Goal: Transaction & Acquisition: Download file/media

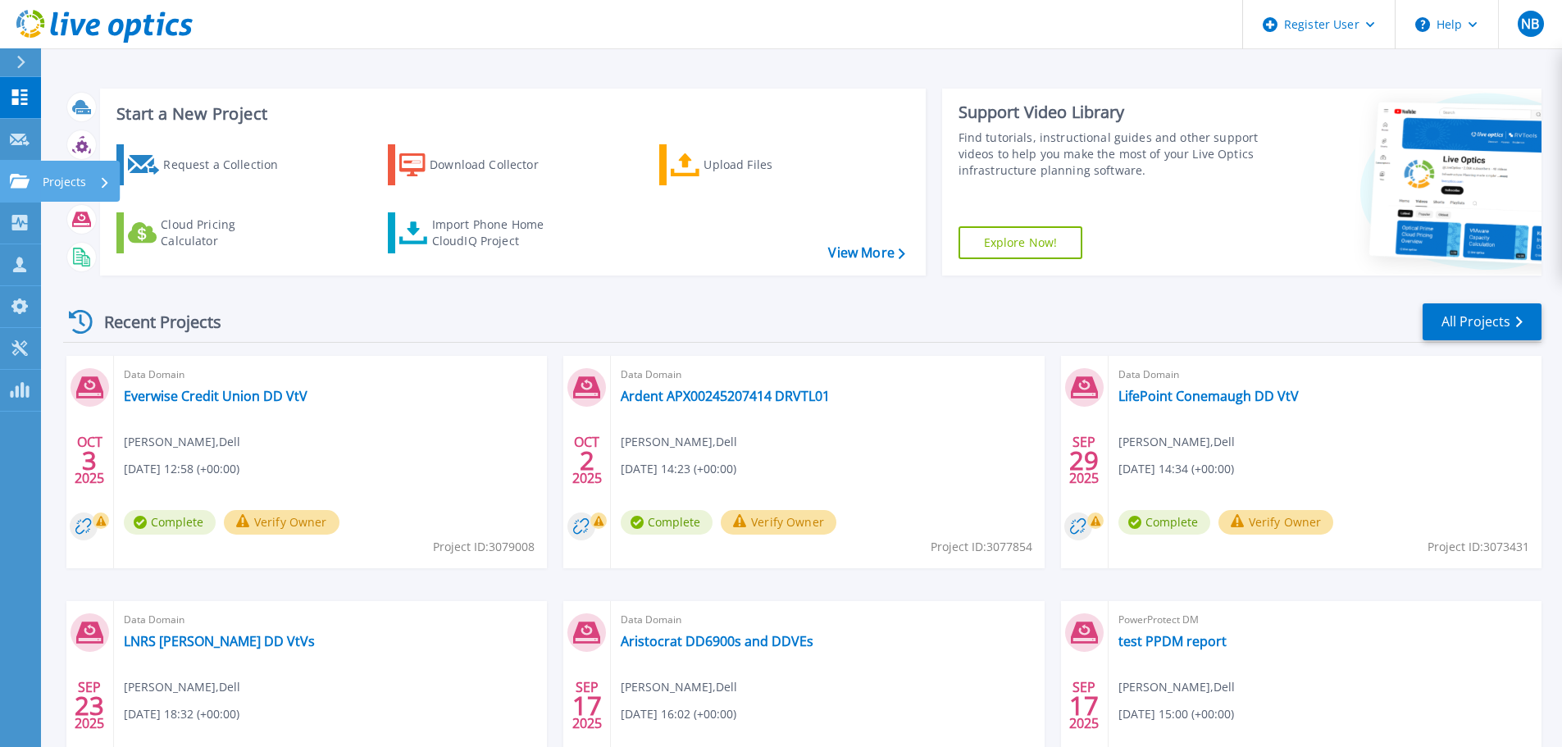
click at [87, 178] on div "Projects" at bounding box center [76, 182] width 67 height 43
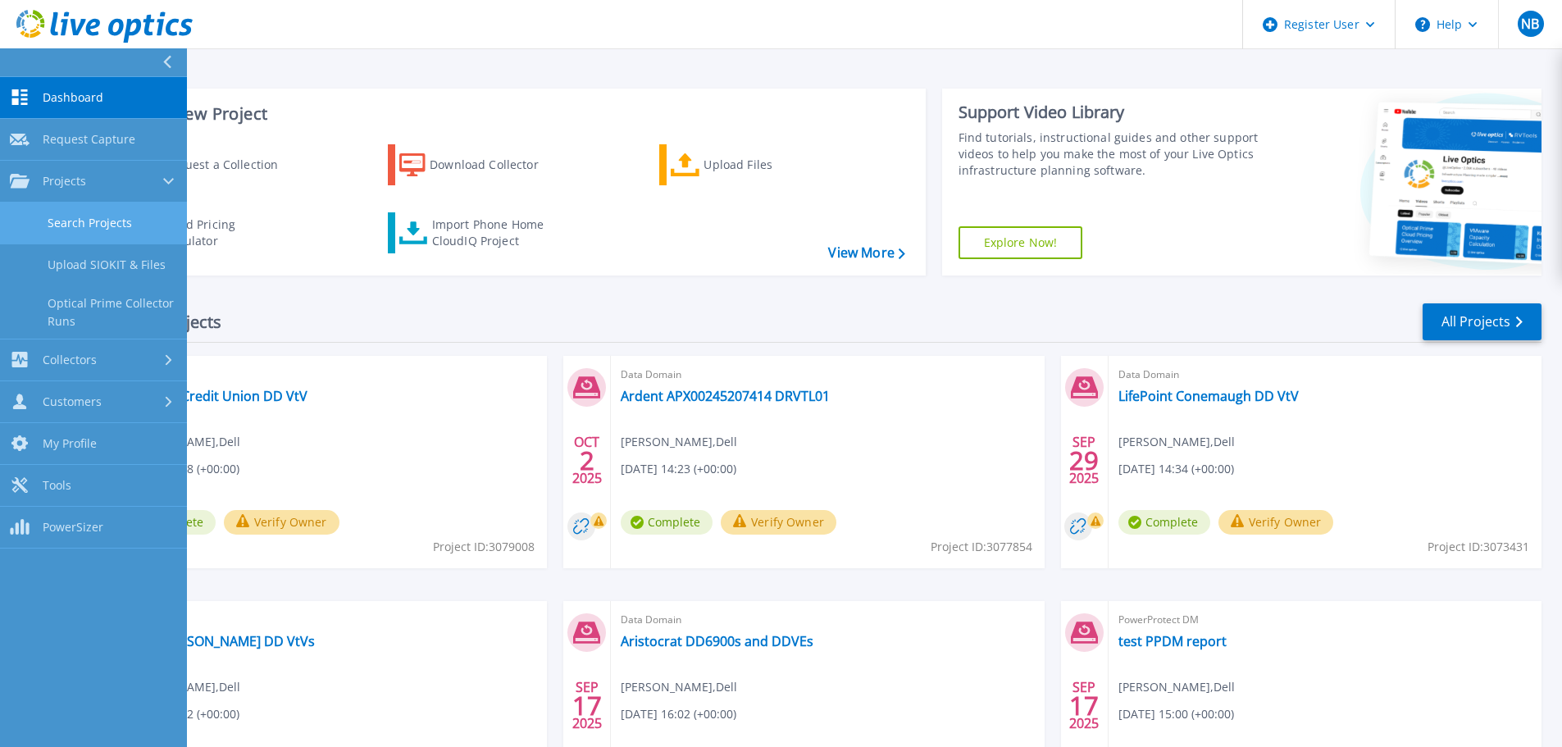
click at [95, 223] on link "Search Projects" at bounding box center [93, 223] width 187 height 42
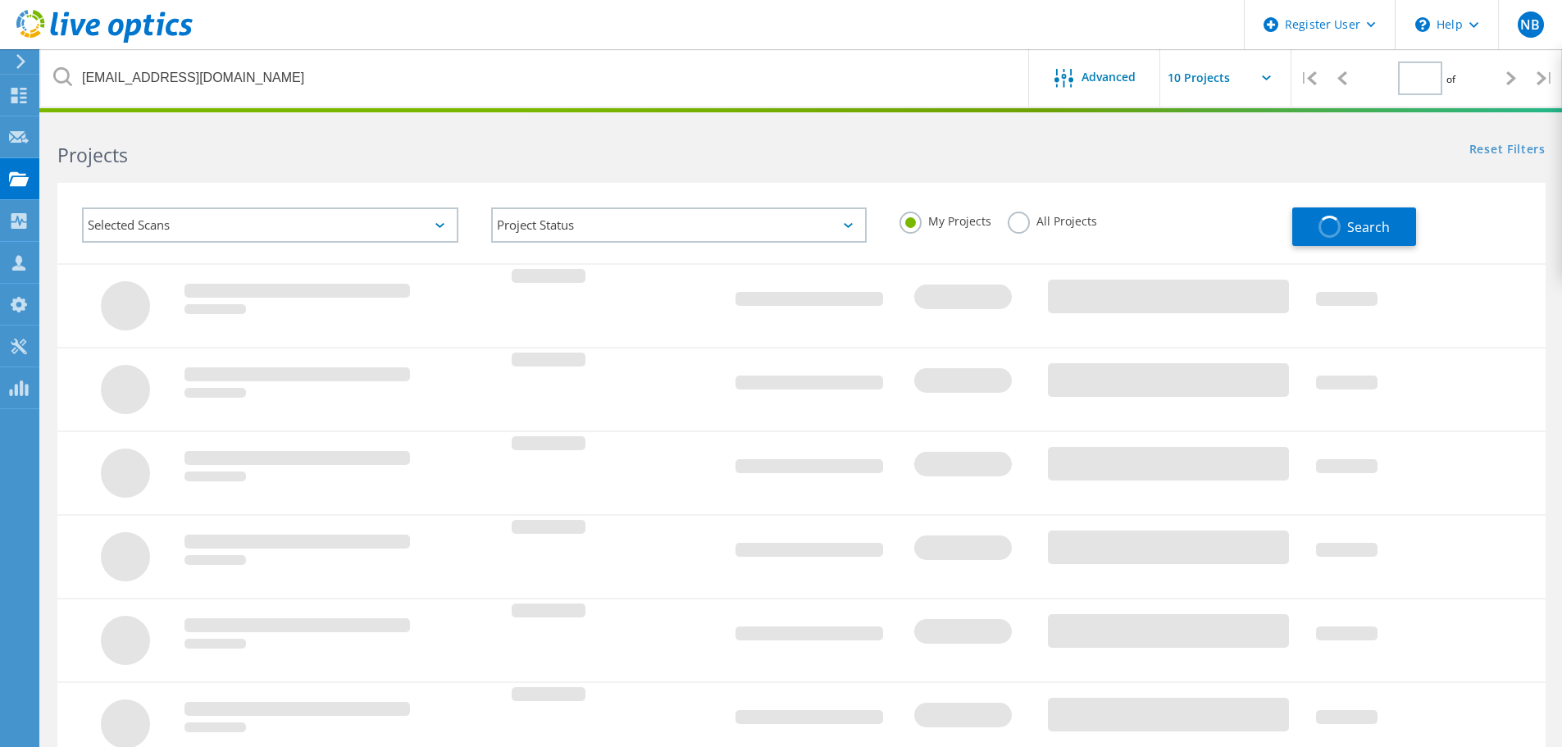
type input "1"
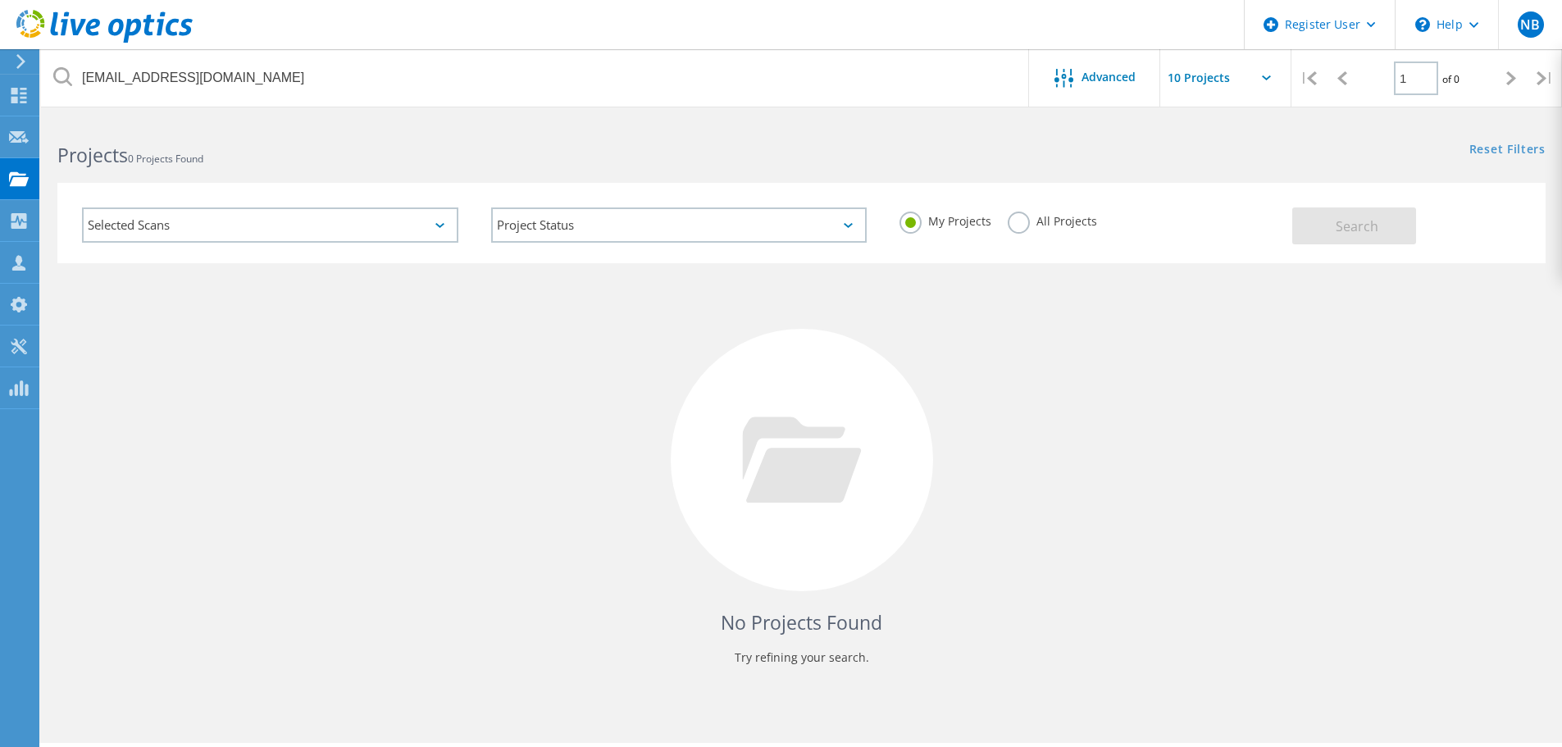
click at [1020, 224] on label "All Projects" at bounding box center [1052, 220] width 89 height 16
click at [0, 0] on input "All Projects" at bounding box center [0, 0] width 0 height 0
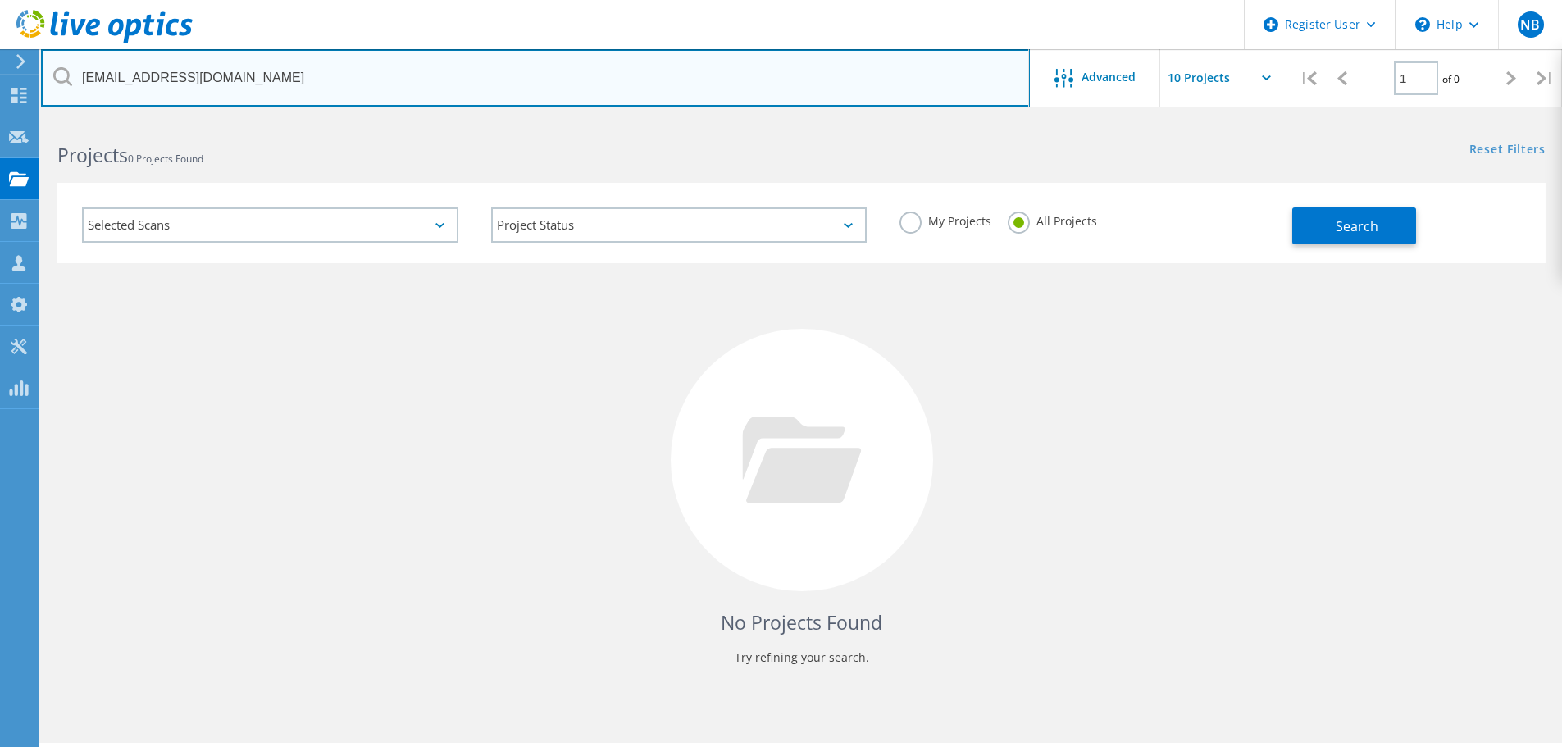
click at [823, 89] on input "lcservadmin@educationcoalition.com" at bounding box center [535, 77] width 989 height 57
click at [375, 84] on input "lcservadmin@educationcoalition.com" at bounding box center [535, 77] width 989 height 57
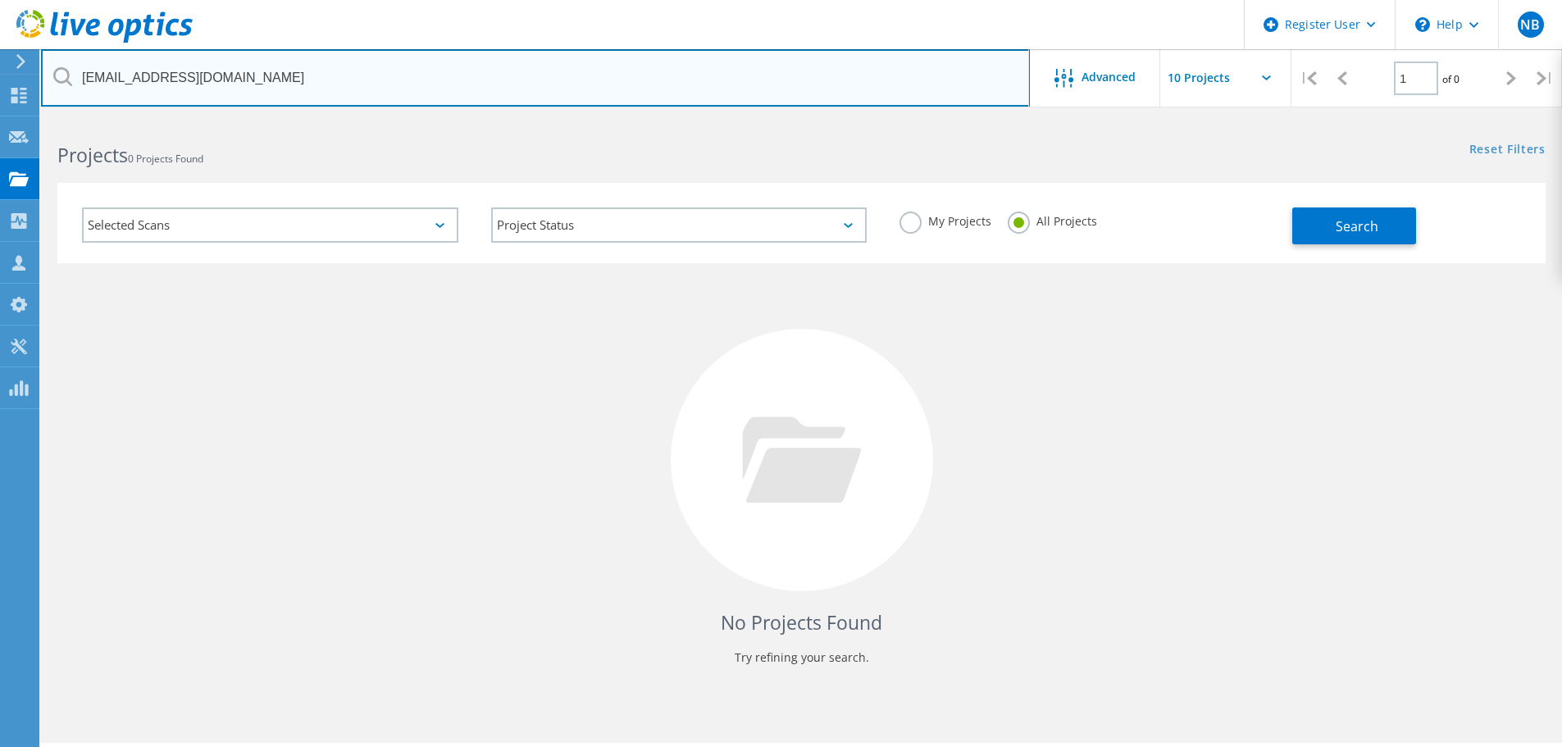
click at [375, 84] on input "lcservadmin@educationcoalition.com" at bounding box center [535, 77] width 989 height 57
type input "[EMAIL_ADDRESS][DOMAIN_NAME]"
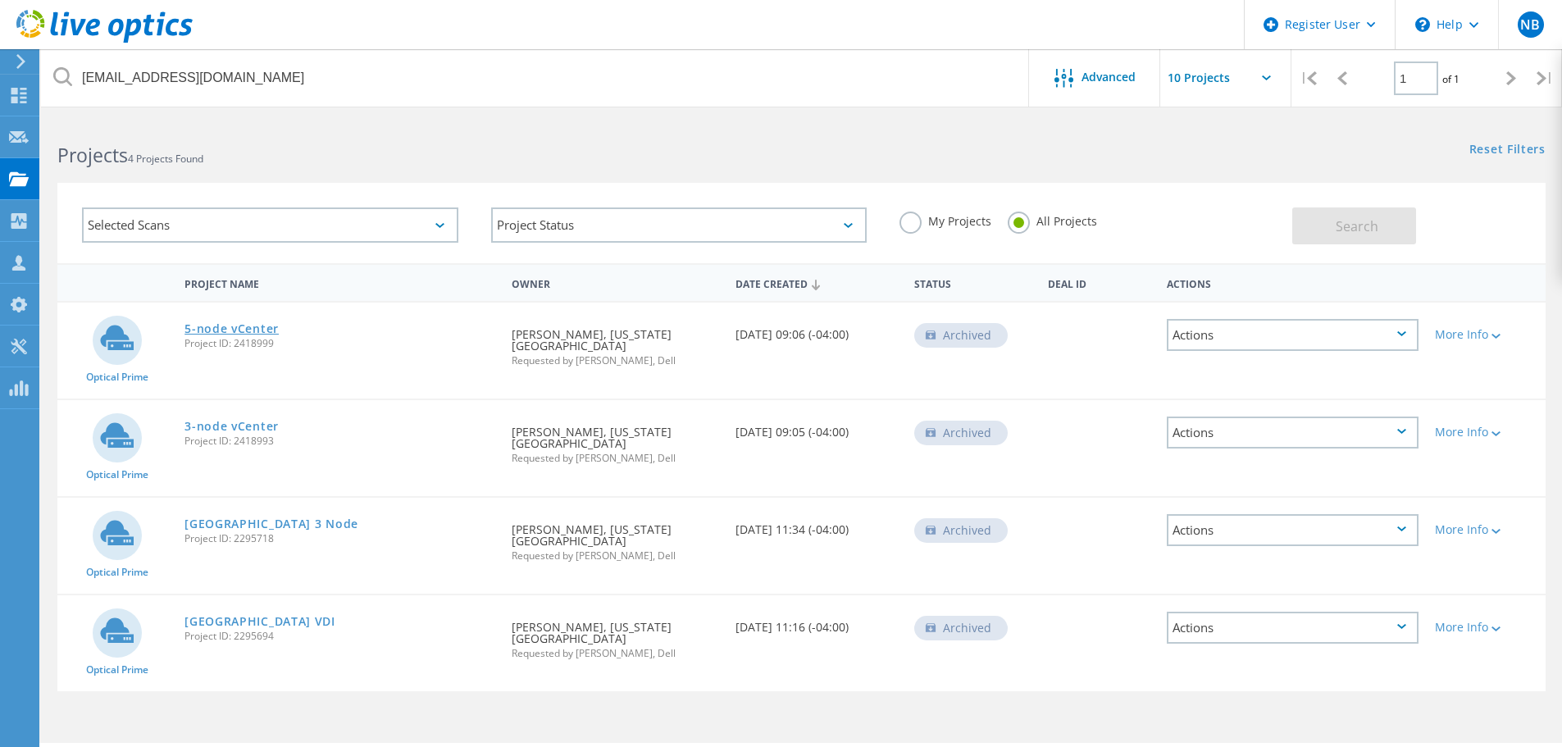
click at [233, 327] on link "5-node vCenter" at bounding box center [231, 328] width 94 height 11
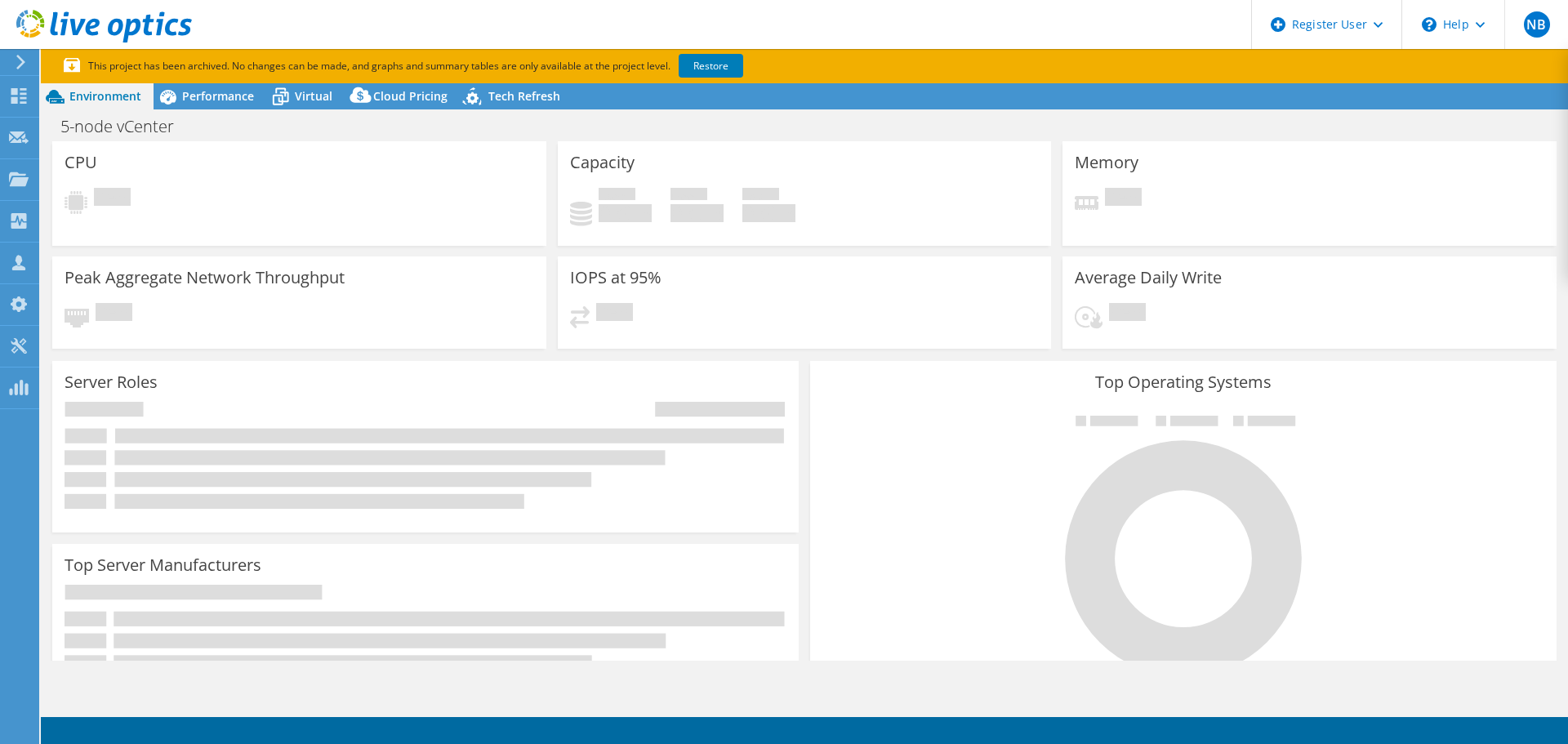
select select "USD"
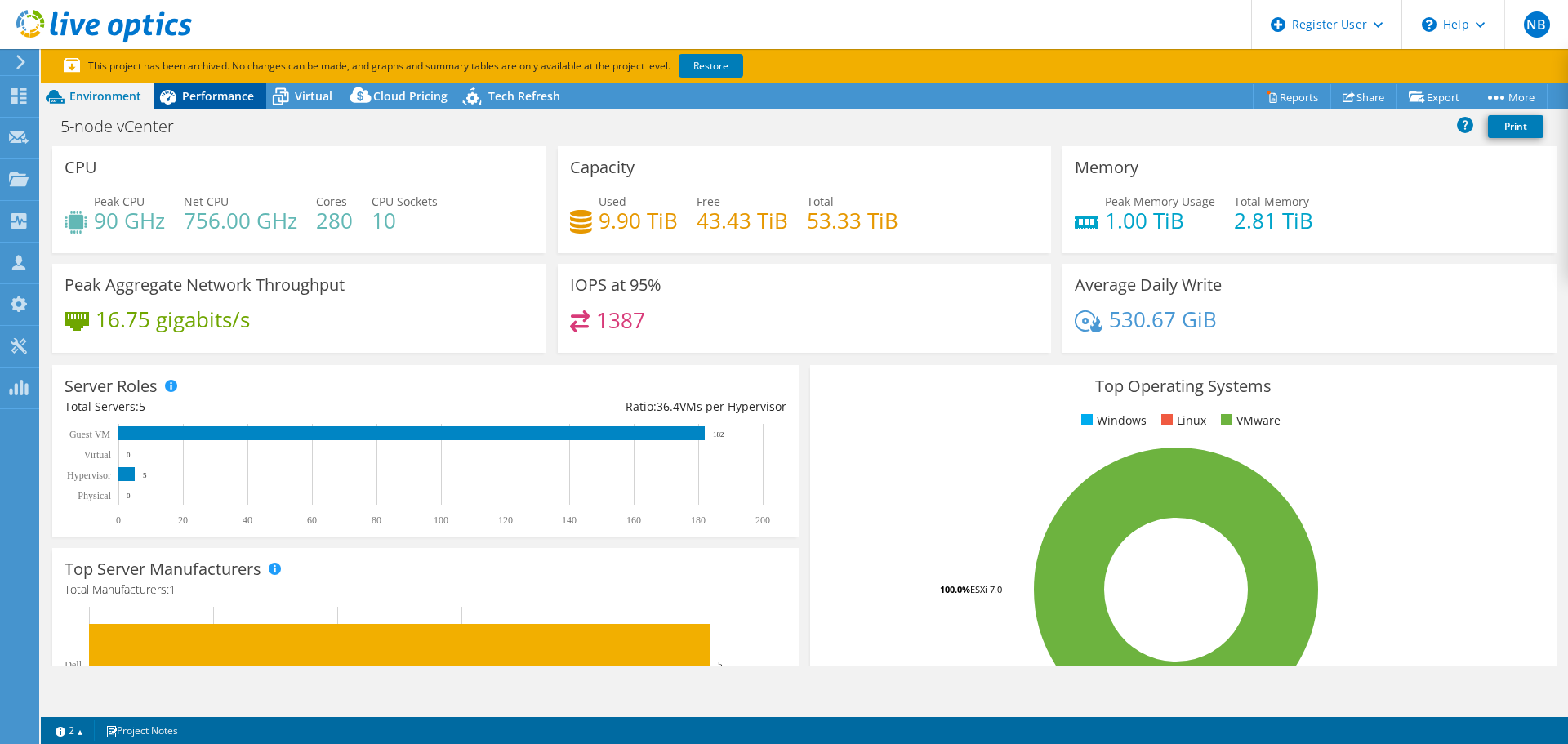
click at [206, 97] on span "Performance" at bounding box center [218, 97] width 72 height 16
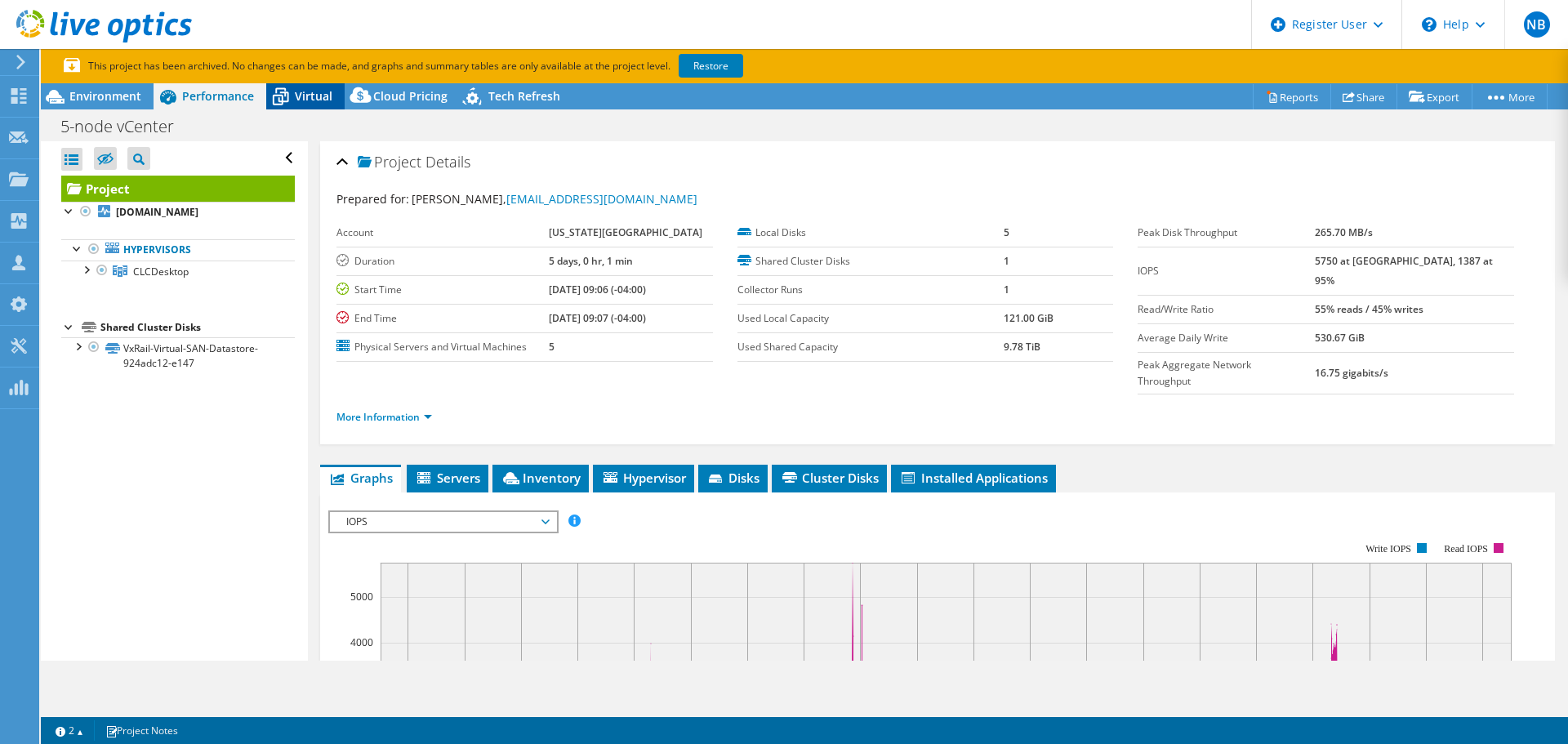
click at [312, 99] on span "Virtual" at bounding box center [314, 97] width 38 height 16
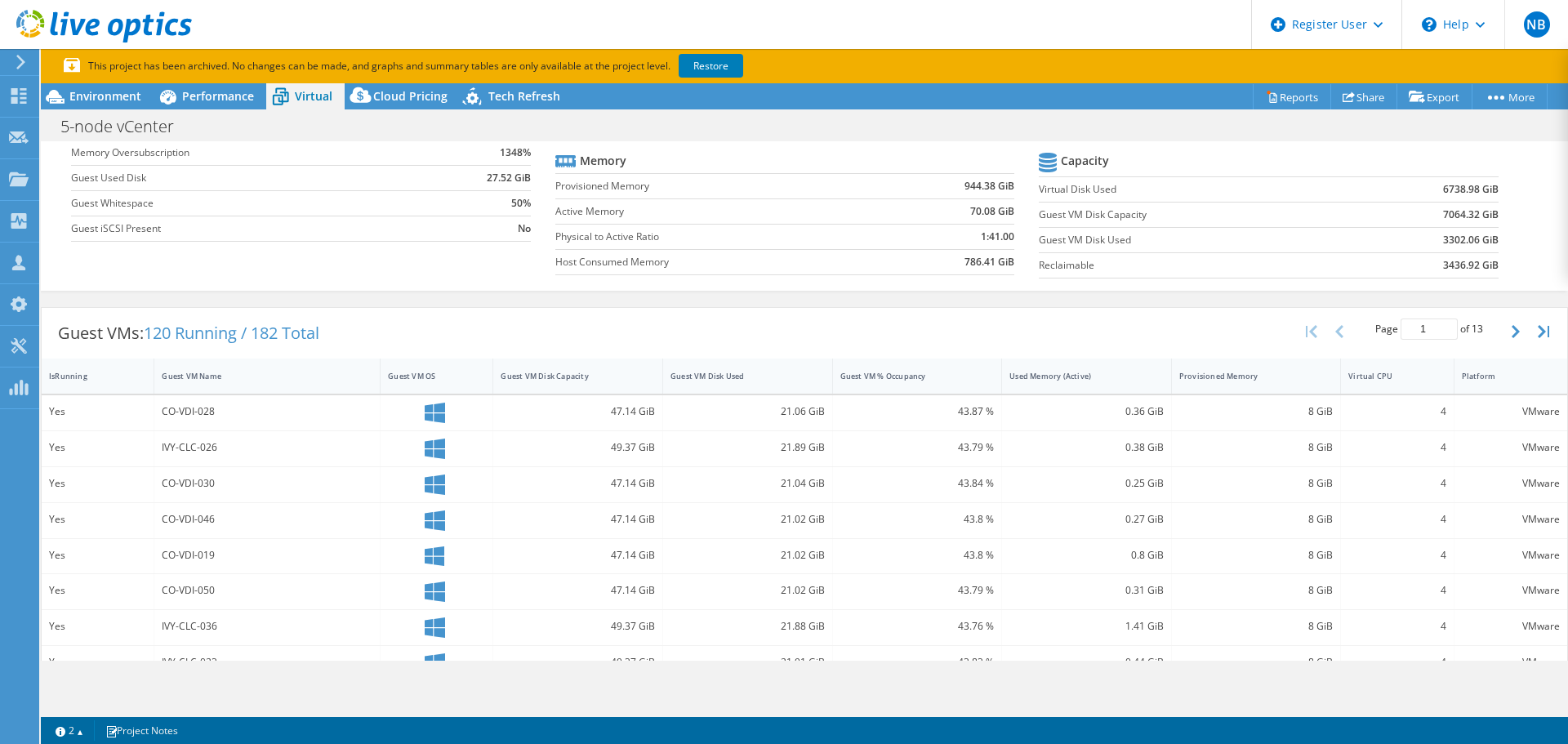
scroll to position [163, 0]
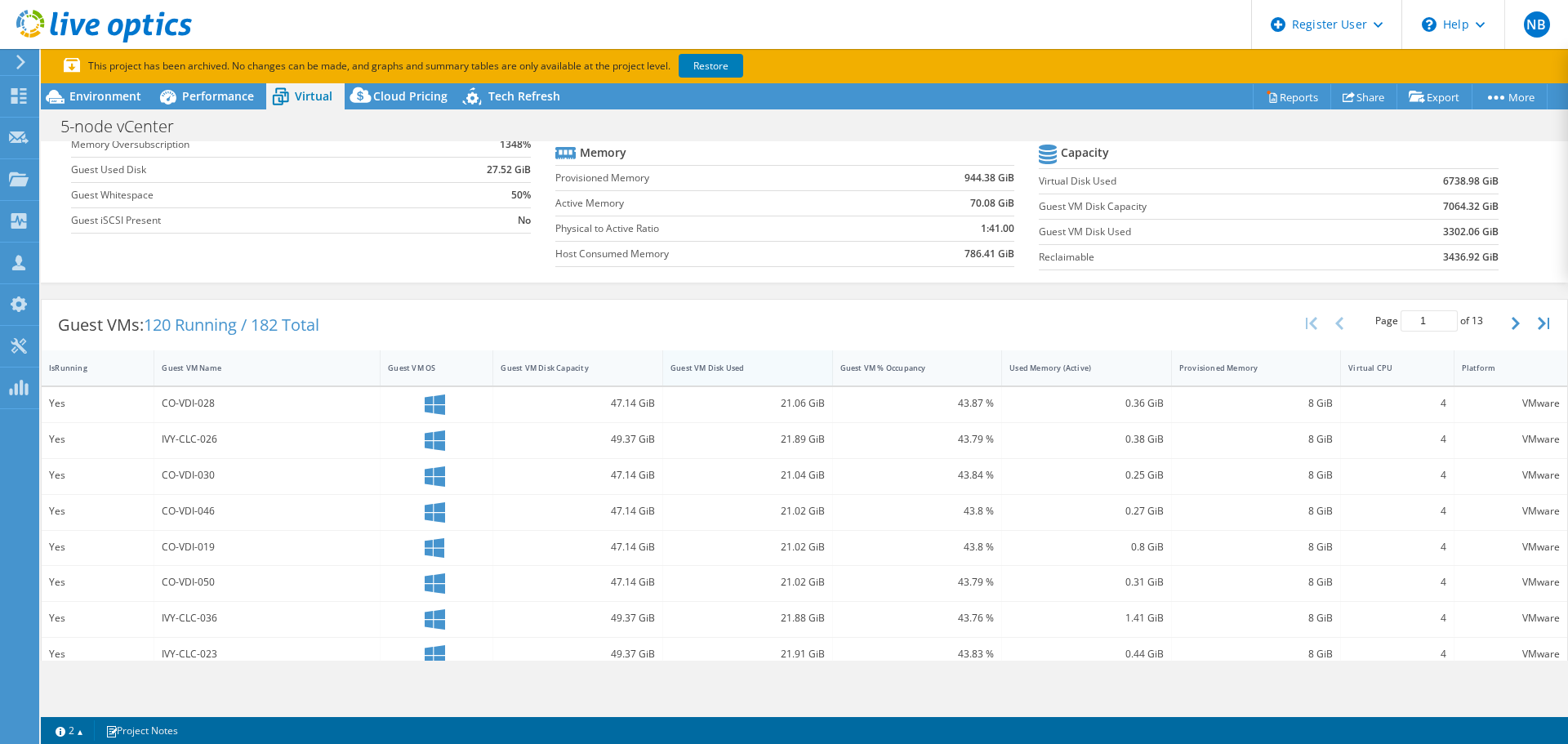
click at [740, 371] on div "Guest VM Disk Used" at bounding box center [737, 368] width 134 height 11
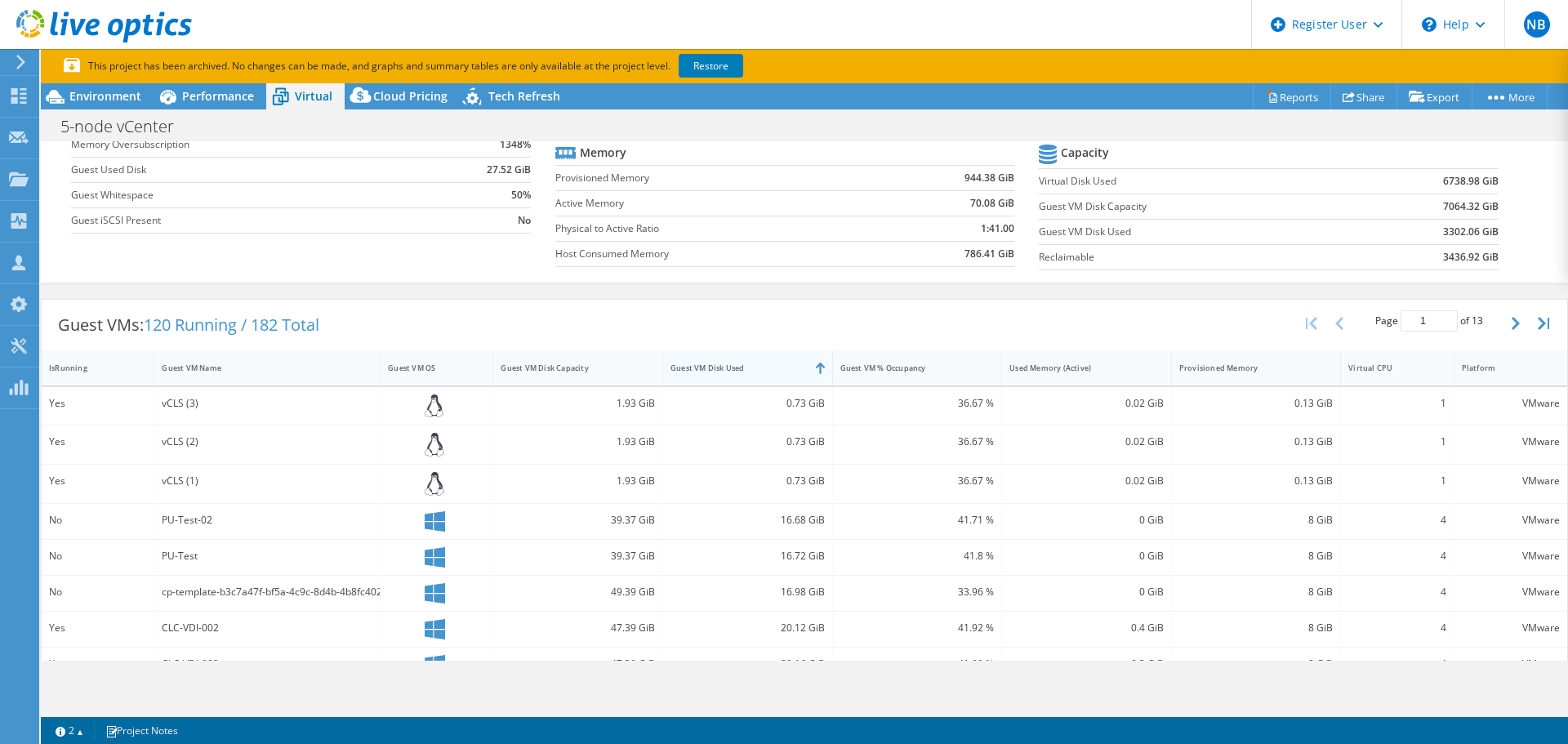
click at [740, 371] on div "Guest VM Disk Used" at bounding box center [737, 368] width 134 height 11
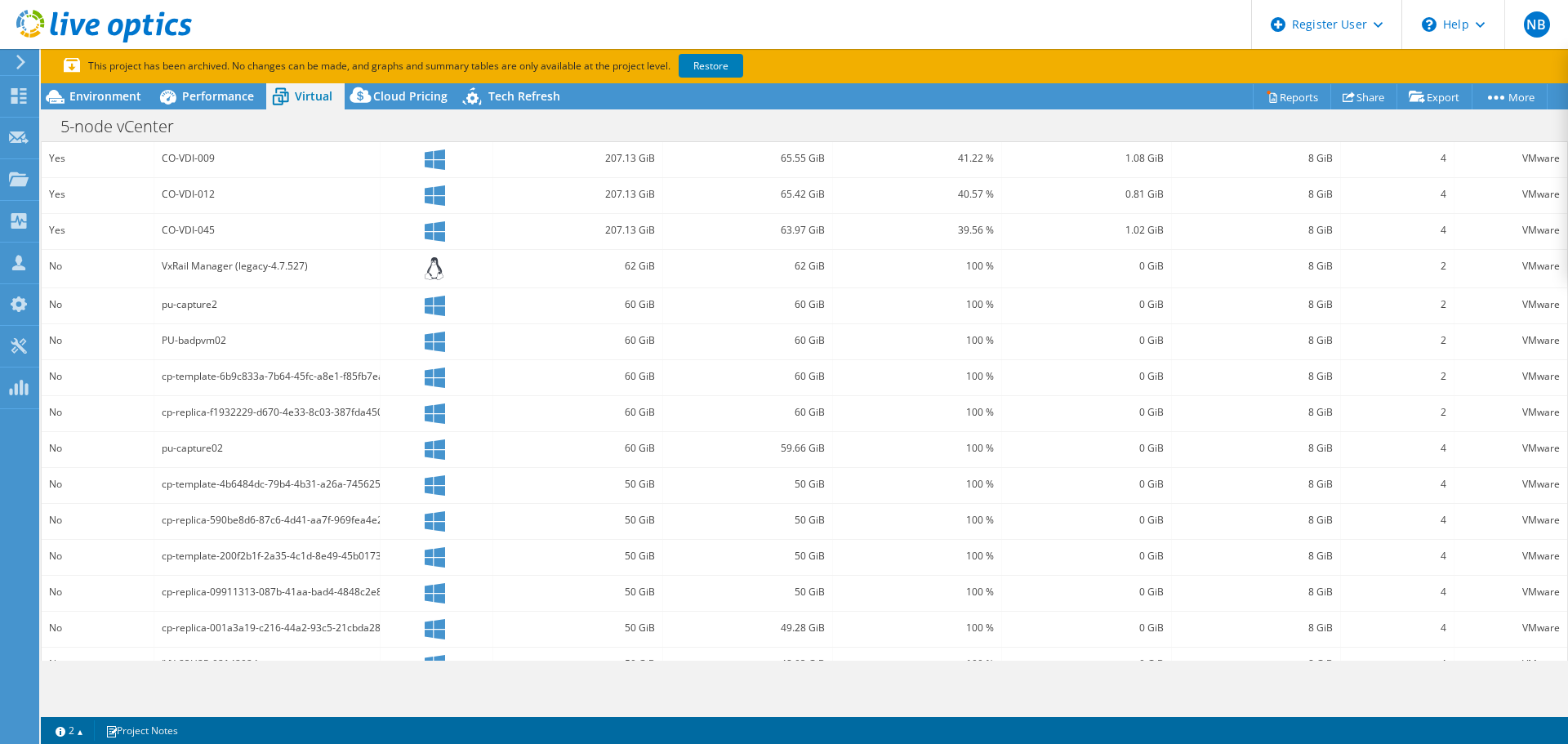
scroll to position [0, 0]
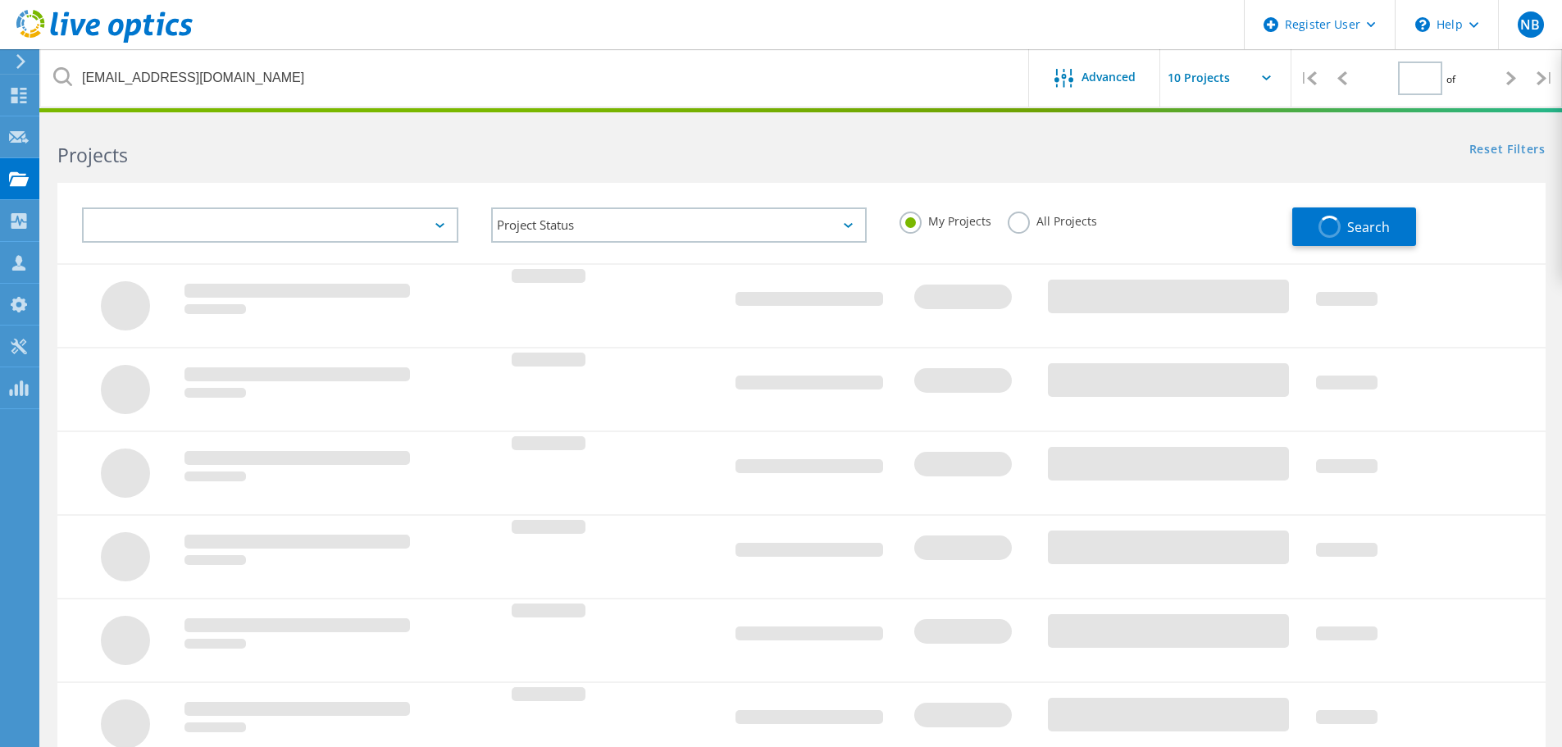
type input "1"
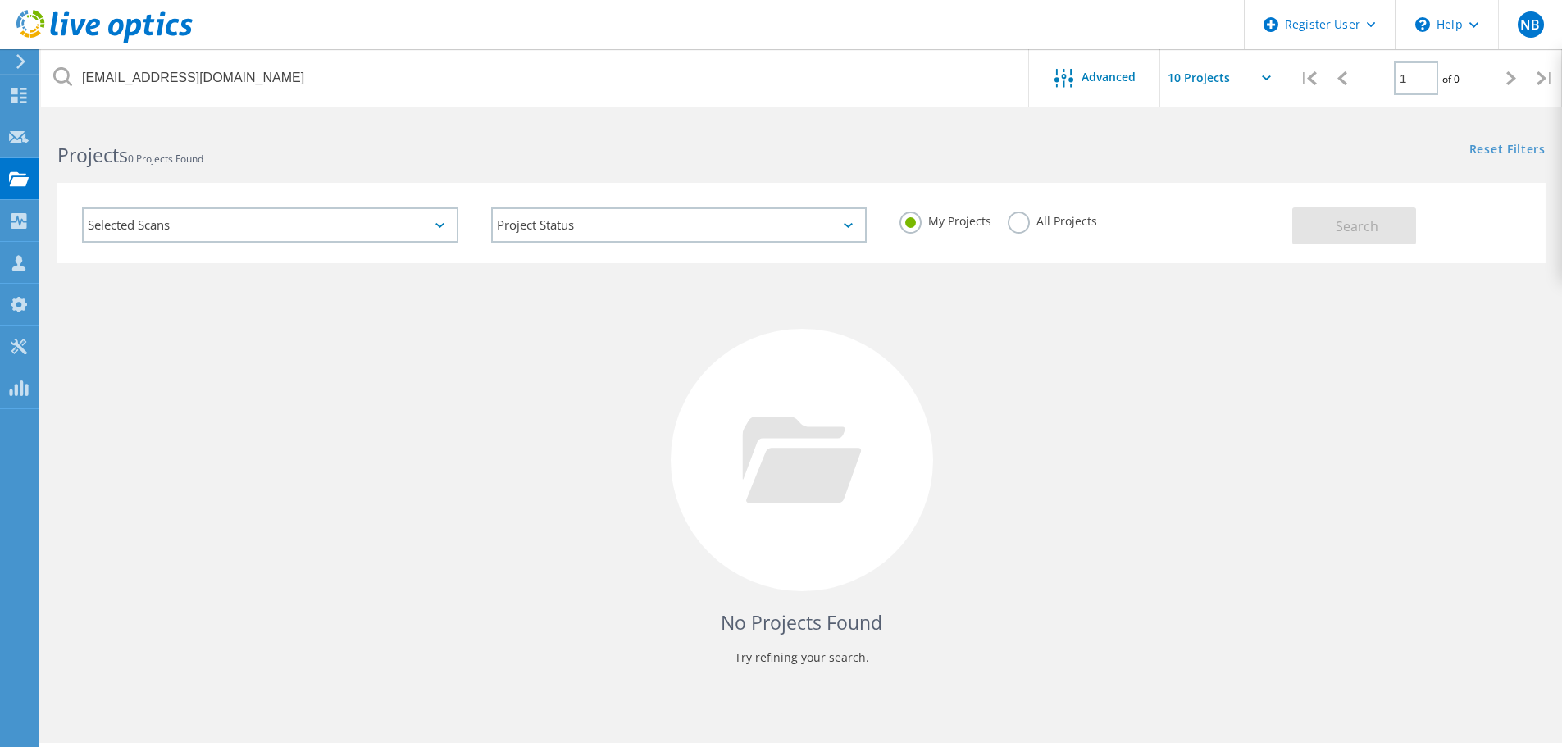
click at [1019, 220] on label "All Projects" at bounding box center [1052, 220] width 89 height 16
click at [0, 0] on input "All Projects" at bounding box center [0, 0] width 0 height 0
click at [1374, 231] on span "Search" at bounding box center [1356, 226] width 43 height 18
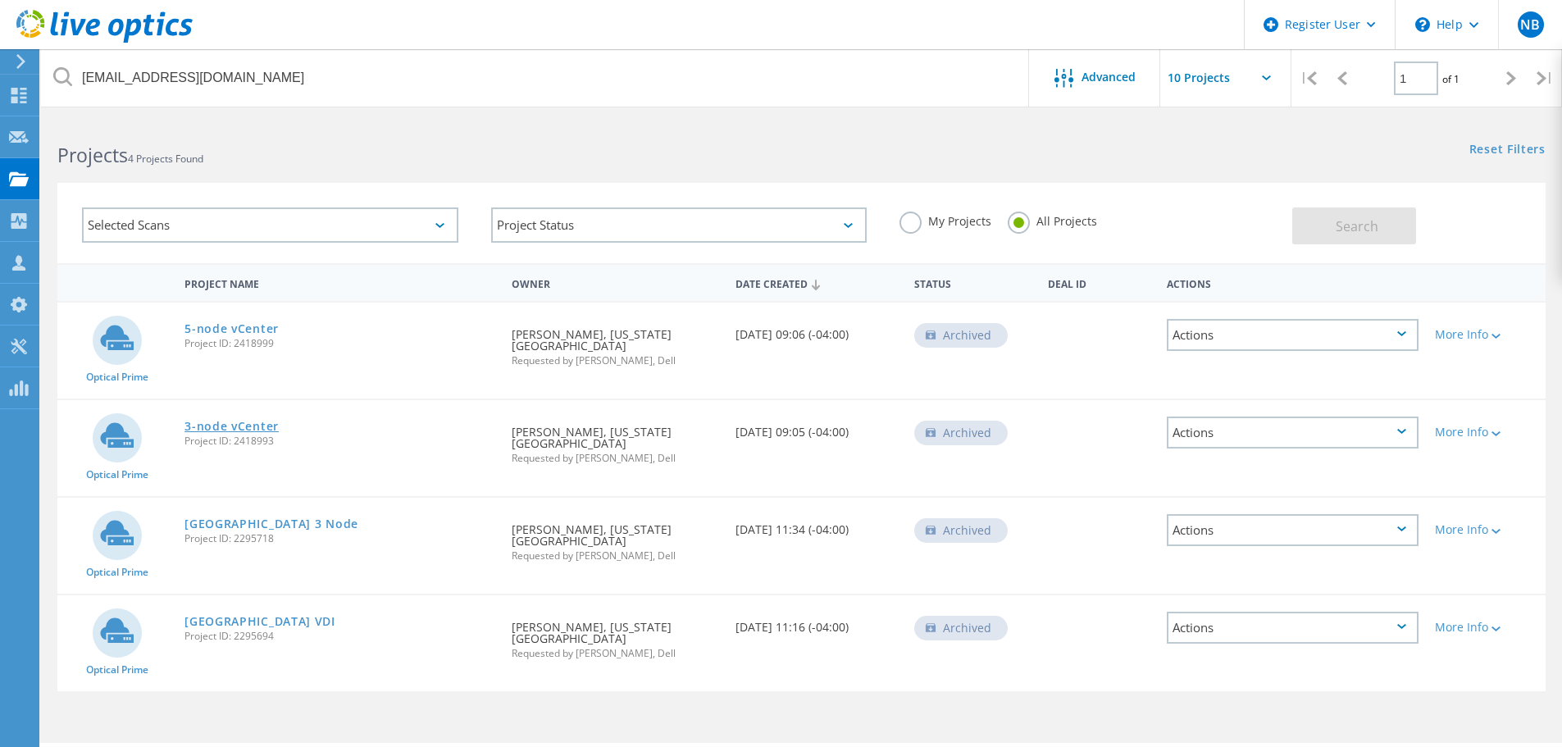
click at [273, 426] on link "3-node vCenter" at bounding box center [231, 426] width 94 height 11
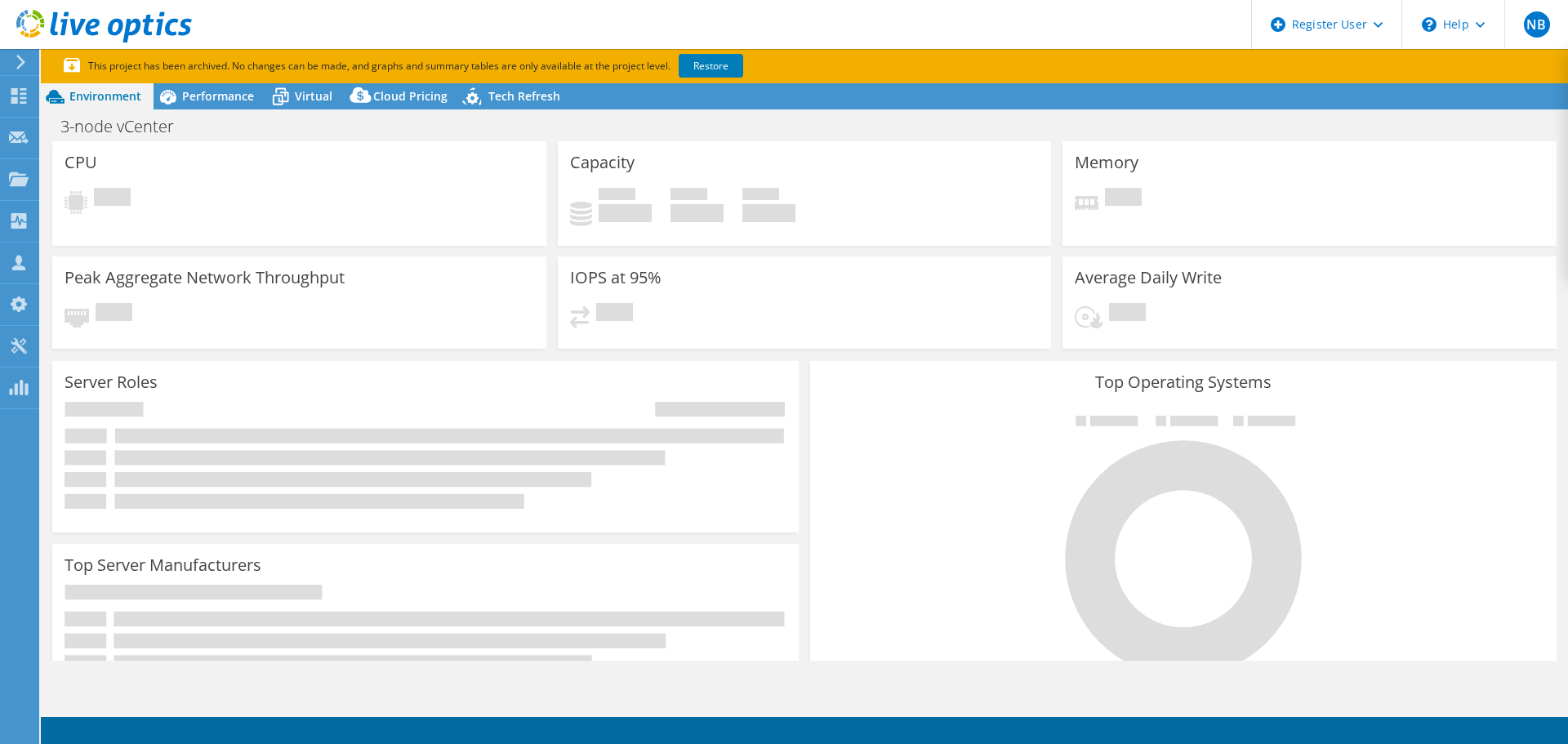
select select "USD"
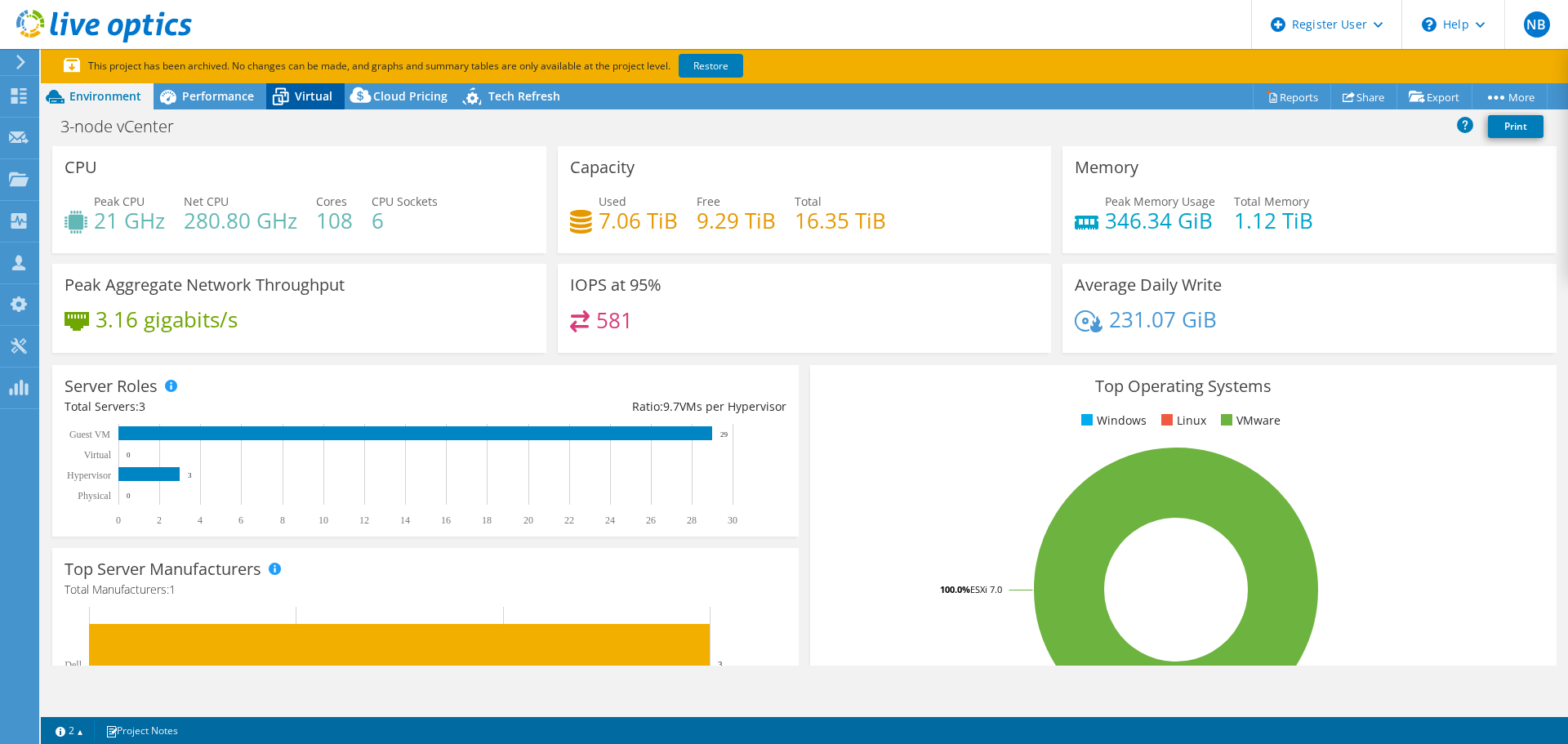
click at [306, 98] on span "Virtual" at bounding box center [314, 97] width 38 height 16
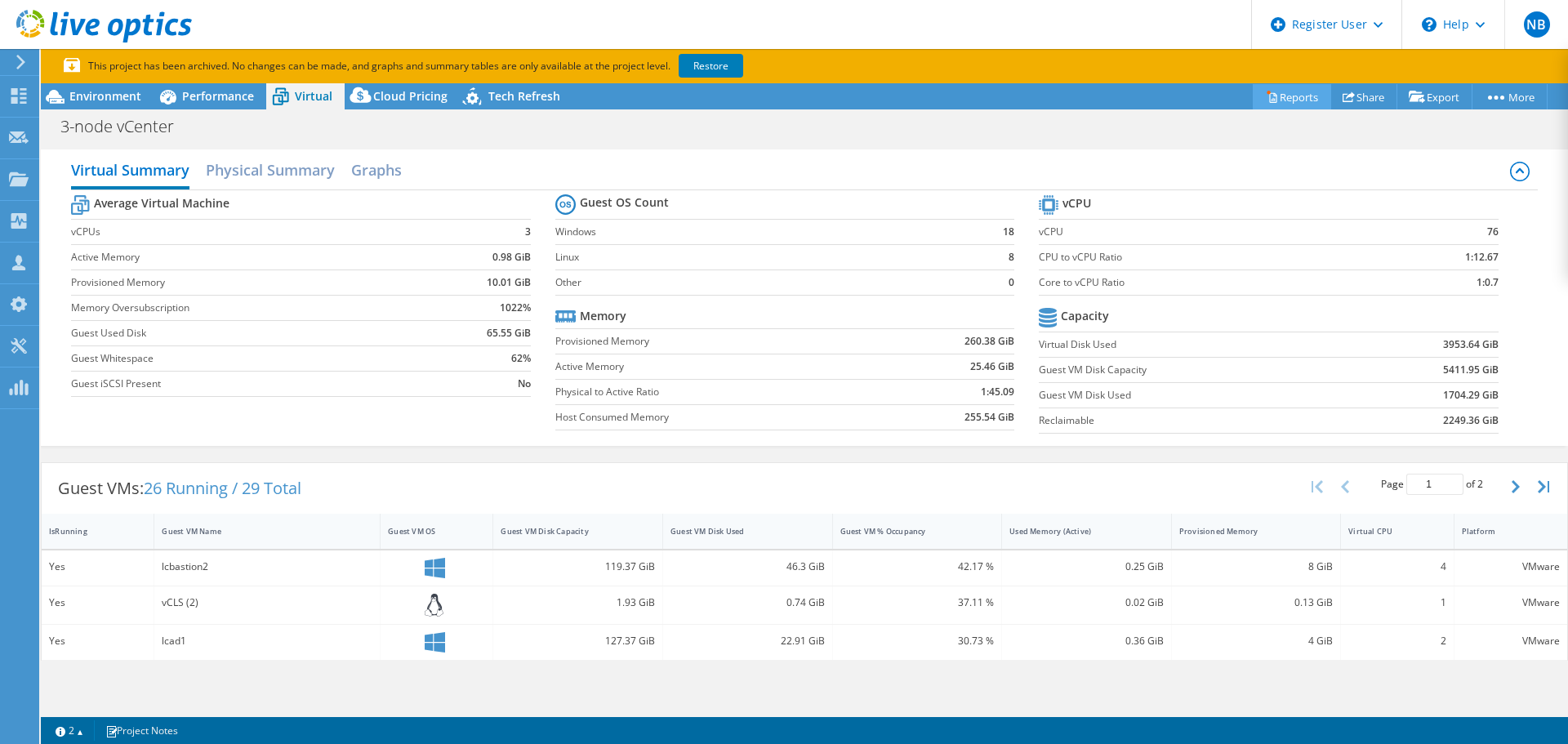
click at [1300, 95] on link "Reports" at bounding box center [1292, 96] width 79 height 25
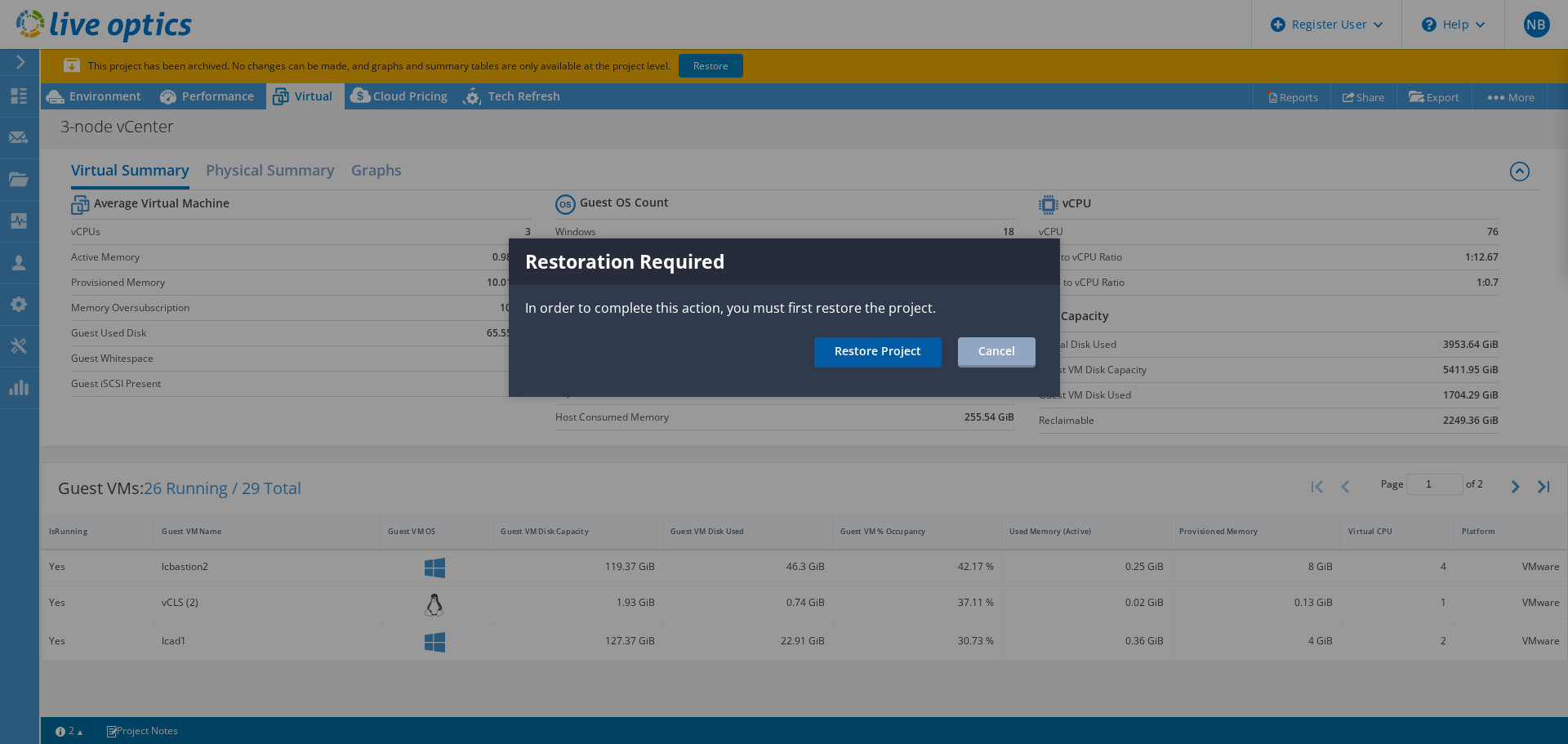
click at [892, 354] on link "Restore Project" at bounding box center [878, 353] width 128 height 30
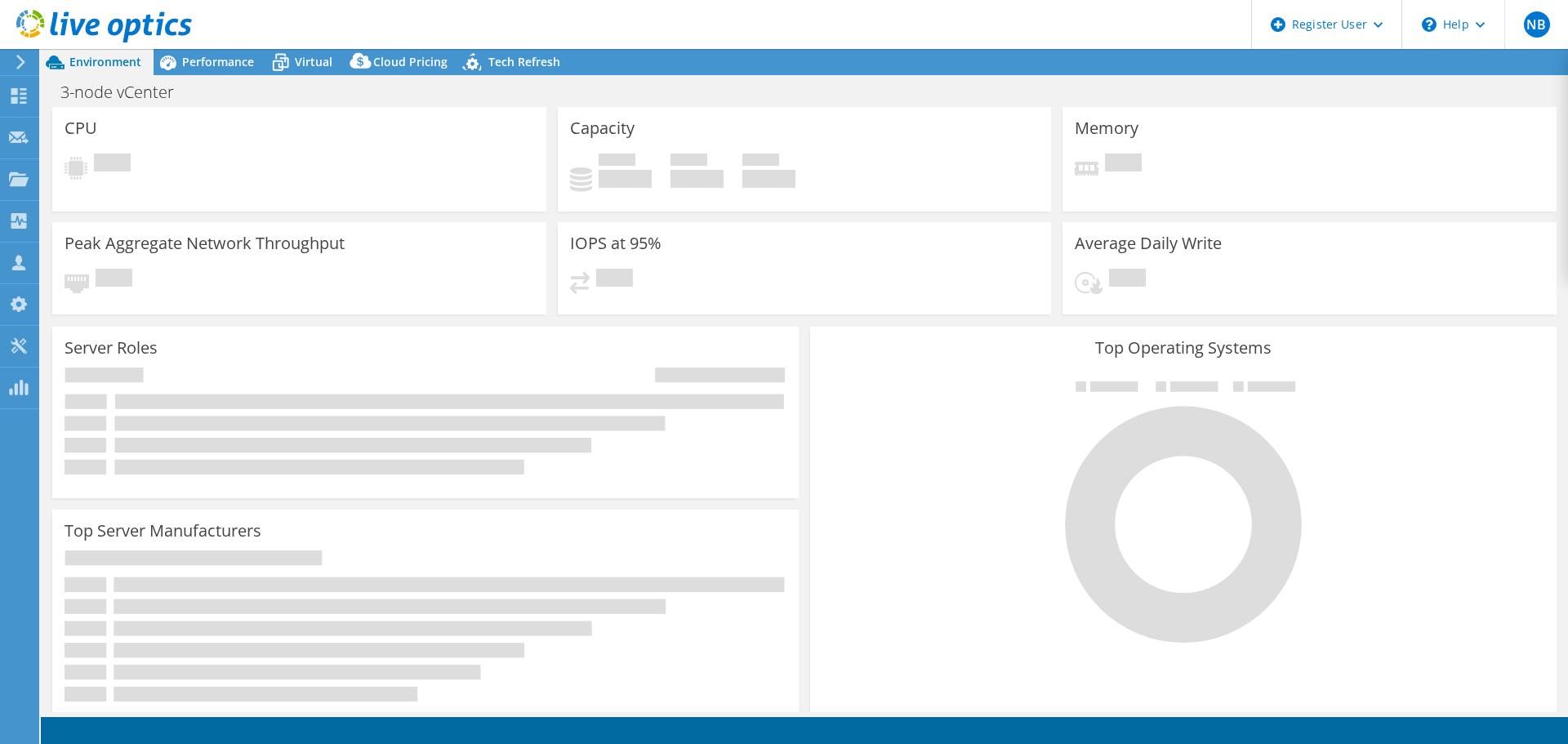
select select "USD"
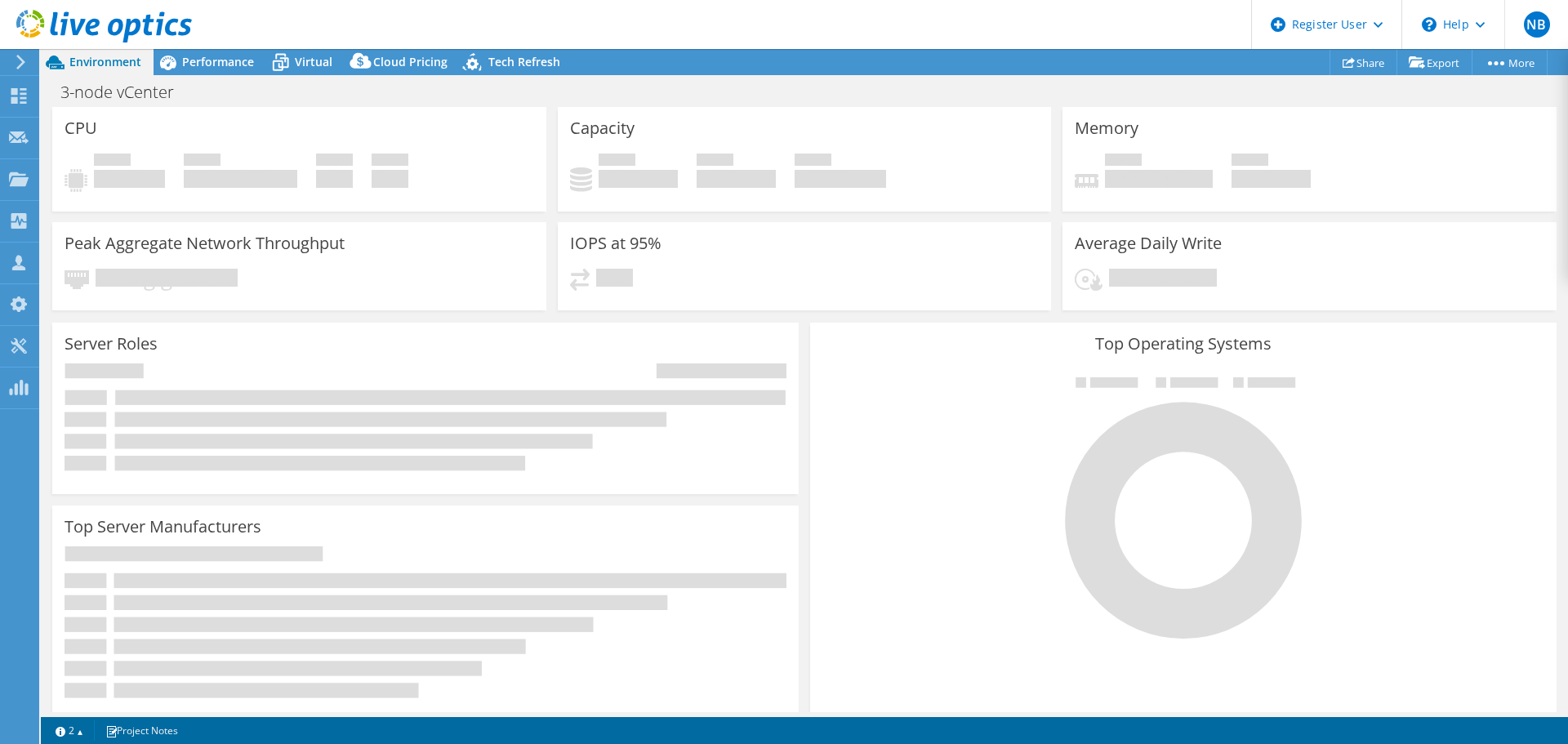
click at [883, 22] on header "NB Dell User Nathan Bulmon Nathan.Bulmon@dell.com Dell My Profile Log Out \n He…" at bounding box center [784, 24] width 1568 height 49
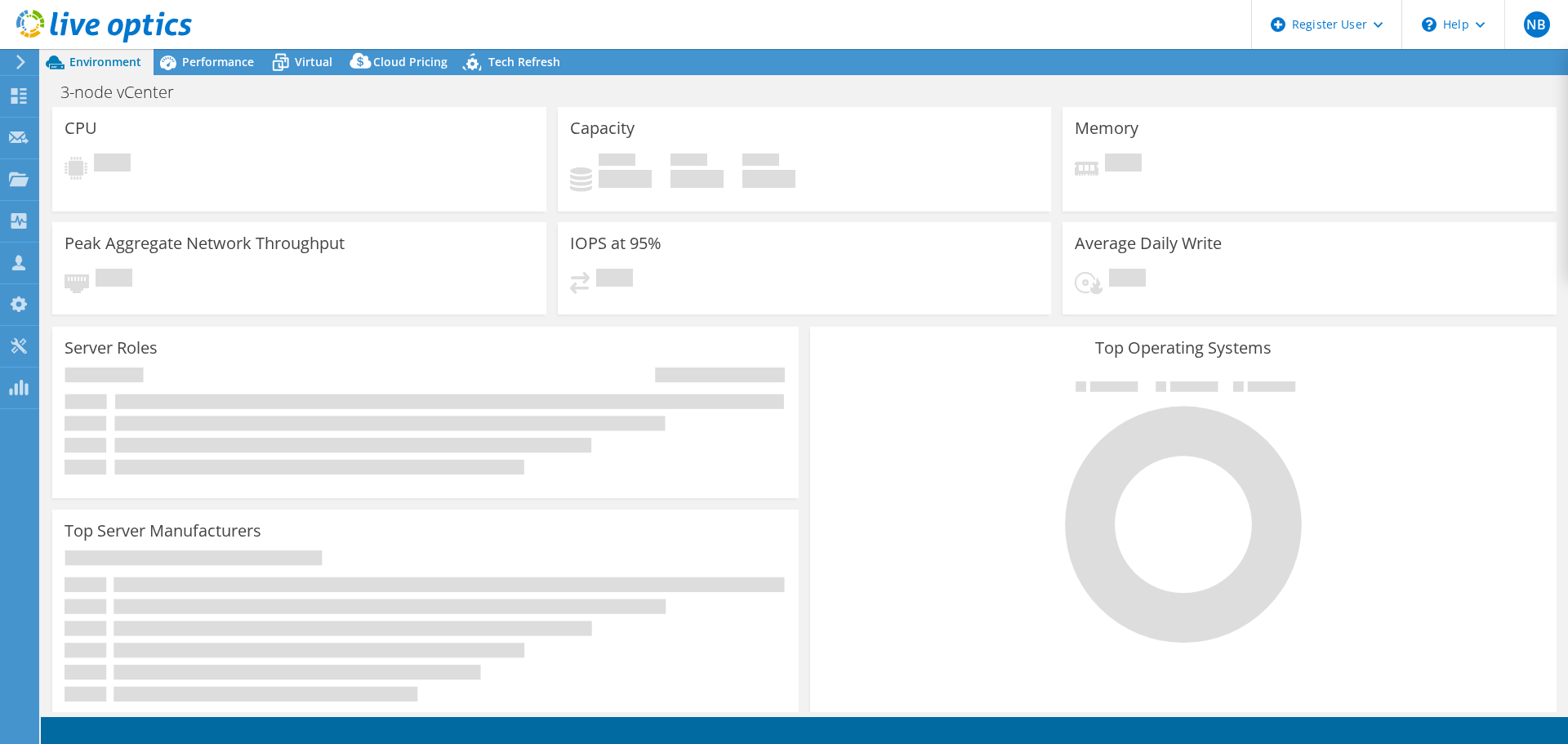
select select "USD"
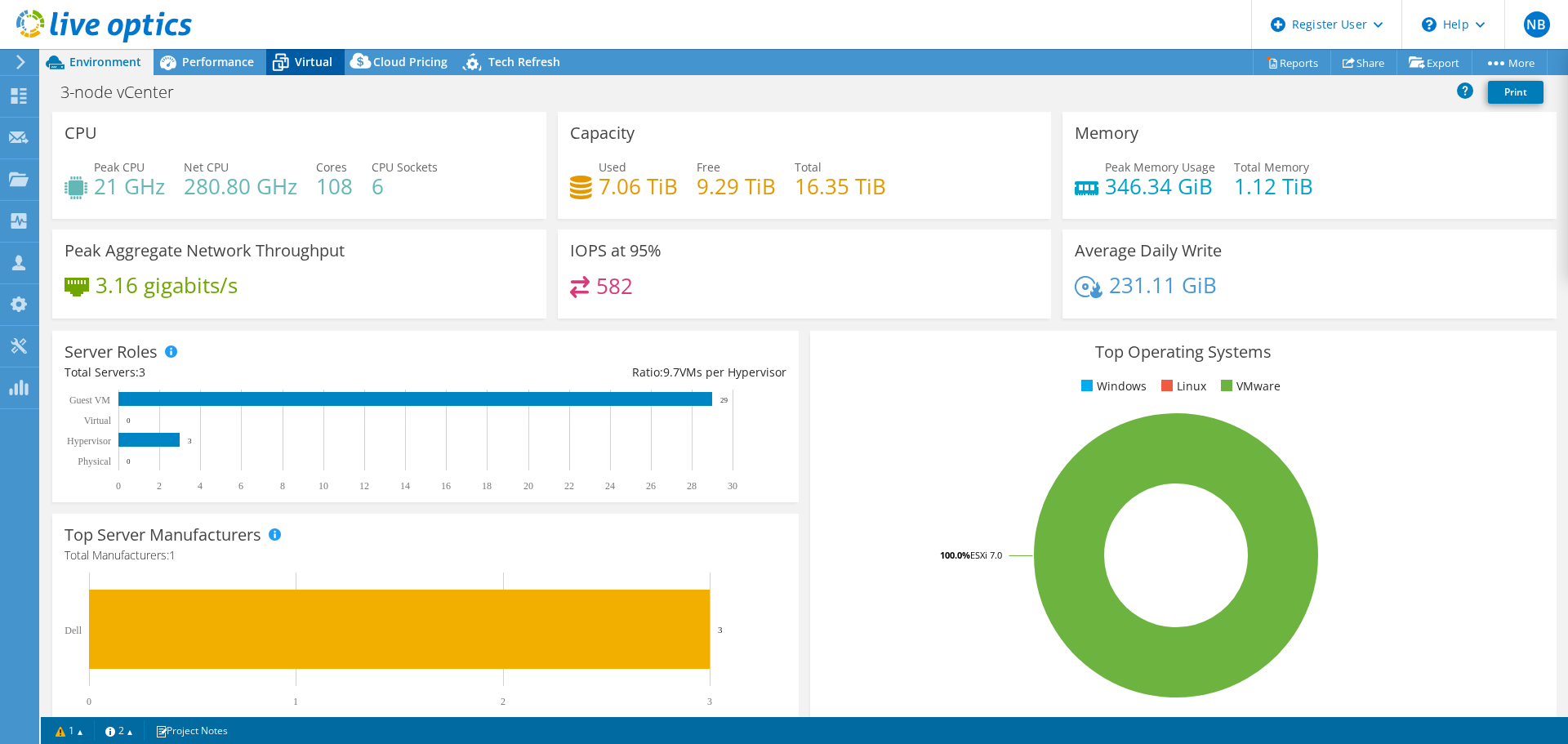
click at [297, 61] on span "Virtual" at bounding box center [314, 62] width 38 height 16
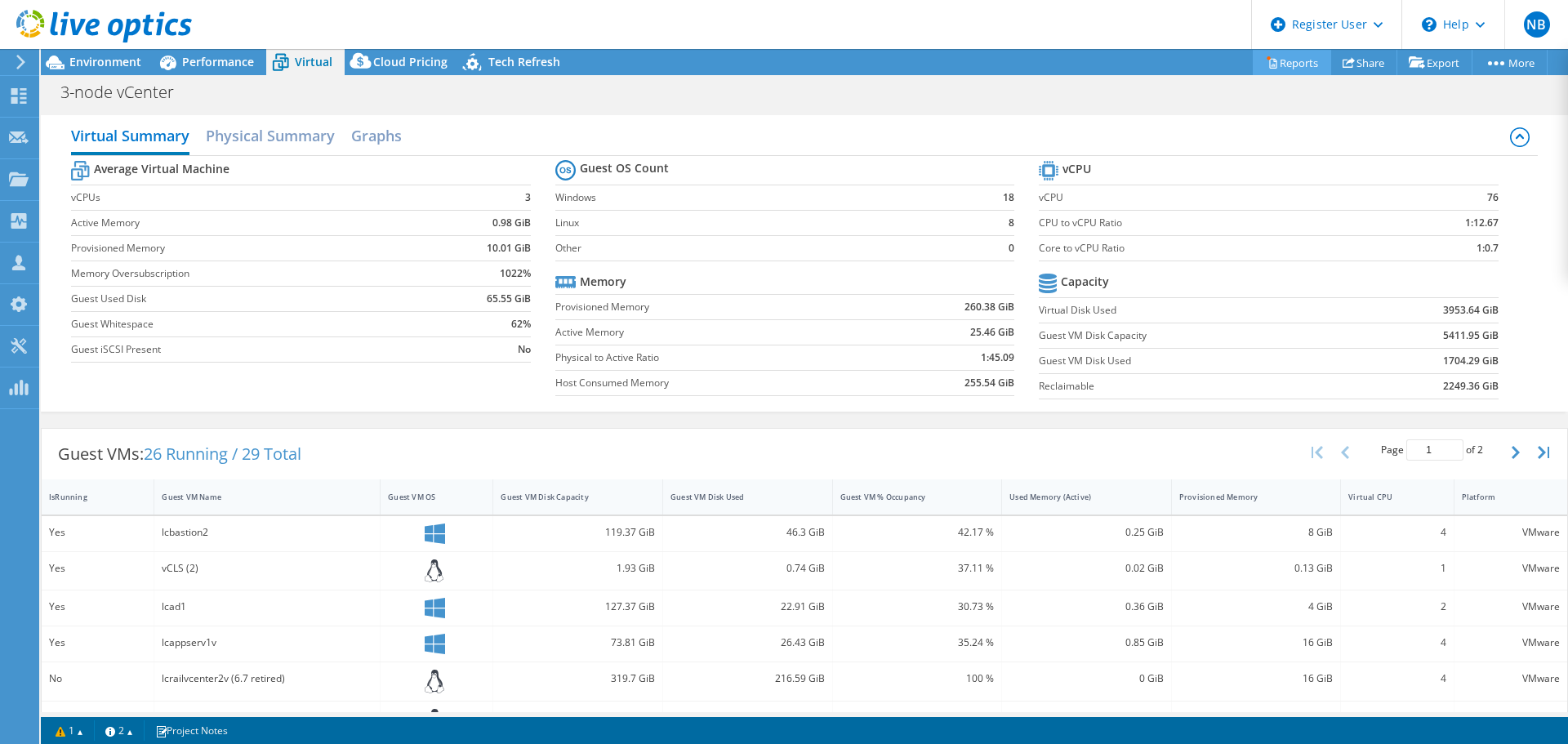
click at [1288, 66] on link "Reports" at bounding box center [1292, 62] width 79 height 25
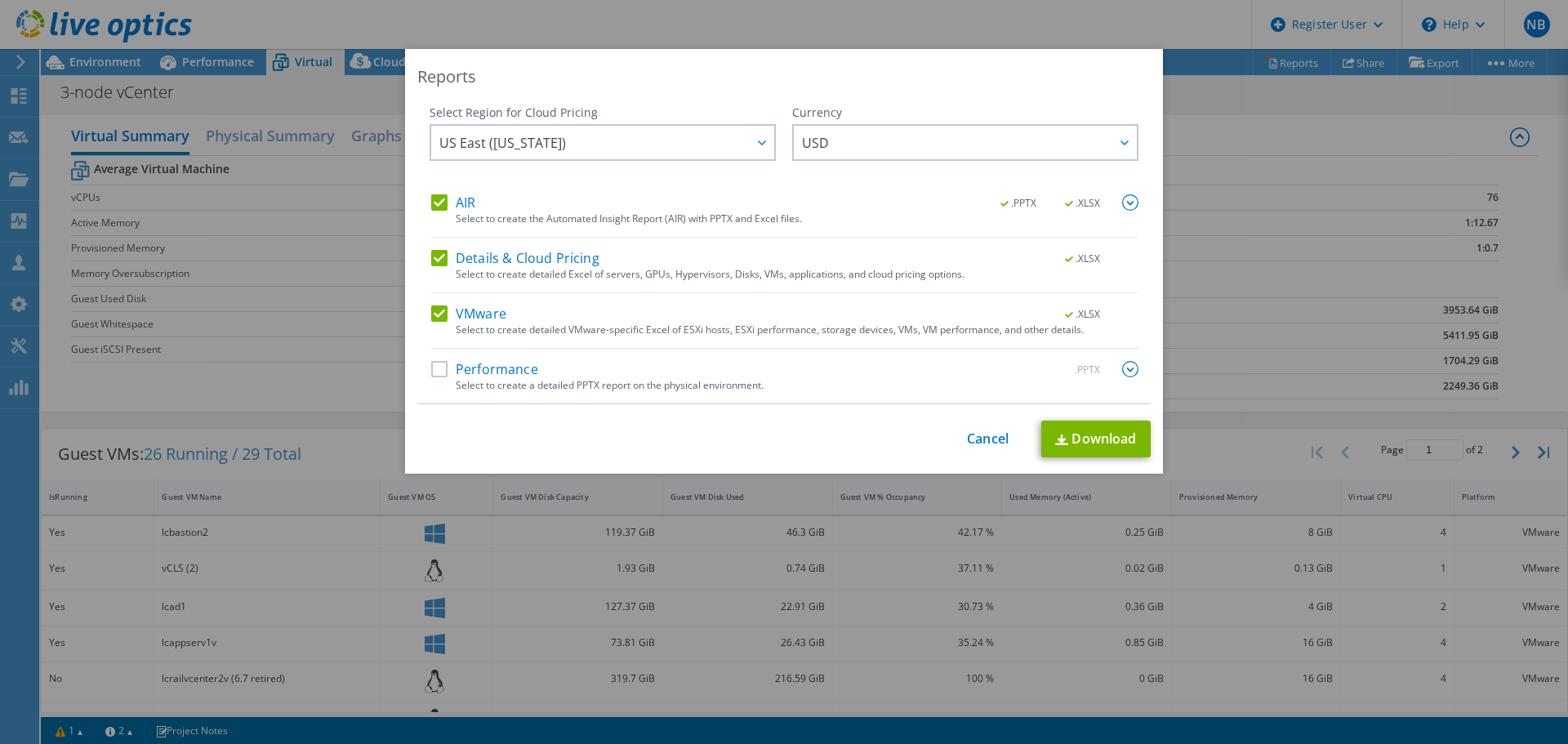
click at [432, 201] on label "AIR" at bounding box center [453, 202] width 44 height 16
click at [0, 0] on input "AIR" at bounding box center [0, 0] width 0 height 0
click at [433, 256] on label "Details & Cloud Pricing" at bounding box center [515, 258] width 168 height 16
click at [0, 0] on input "Details & Cloud Pricing" at bounding box center [0, 0] width 0 height 0
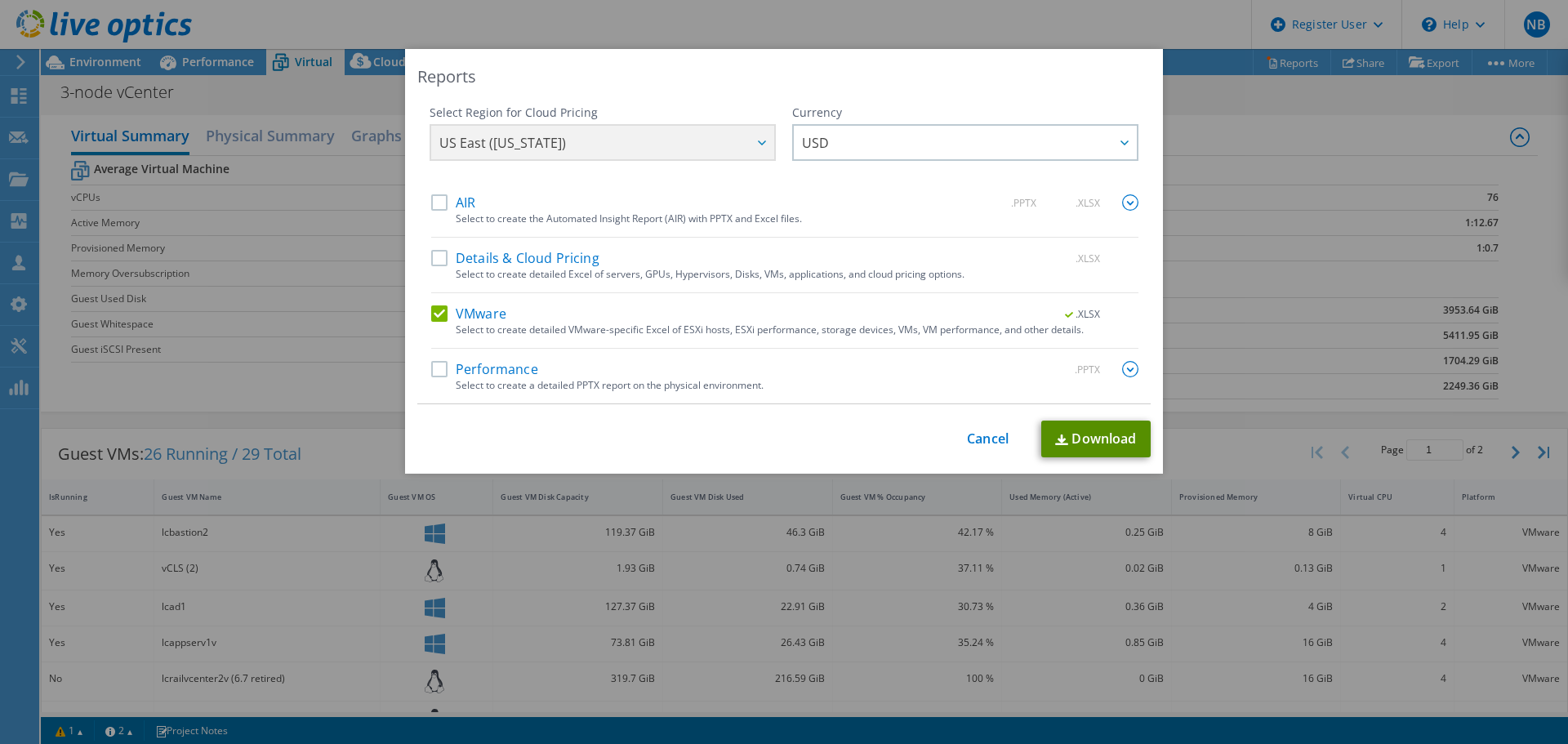
click at [1090, 432] on link "Download" at bounding box center [1096, 438] width 110 height 37
